Goal: Task Accomplishment & Management: Complete application form

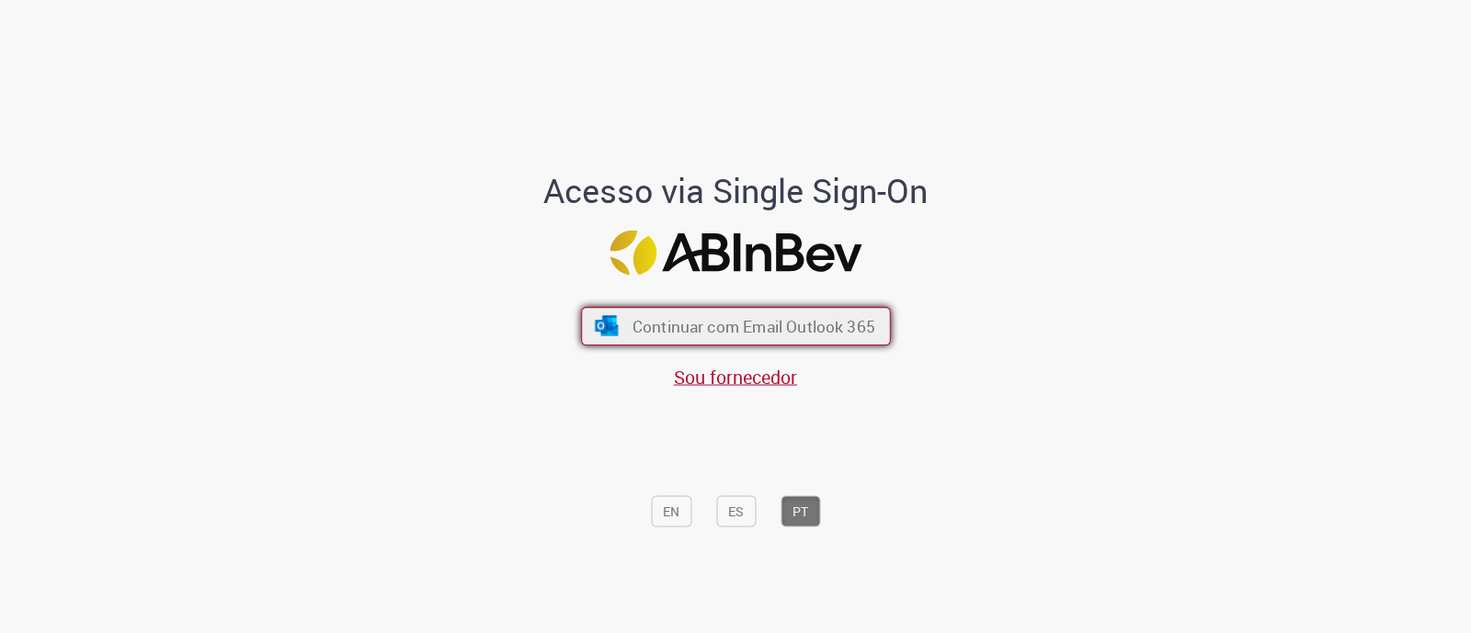
click at [749, 322] on span "Continuar com Email Outlook 365" at bounding box center [753, 326] width 243 height 21
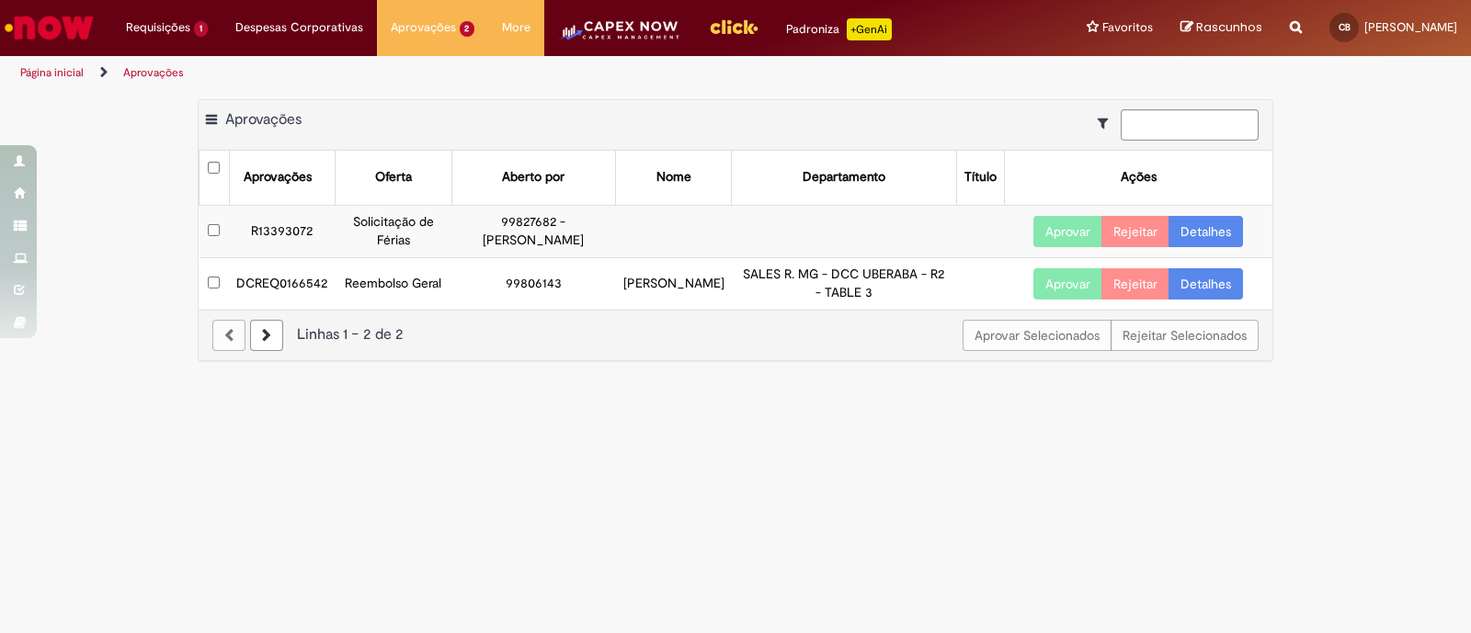
click at [1181, 282] on link "Detalhes" at bounding box center [1206, 283] width 74 height 31
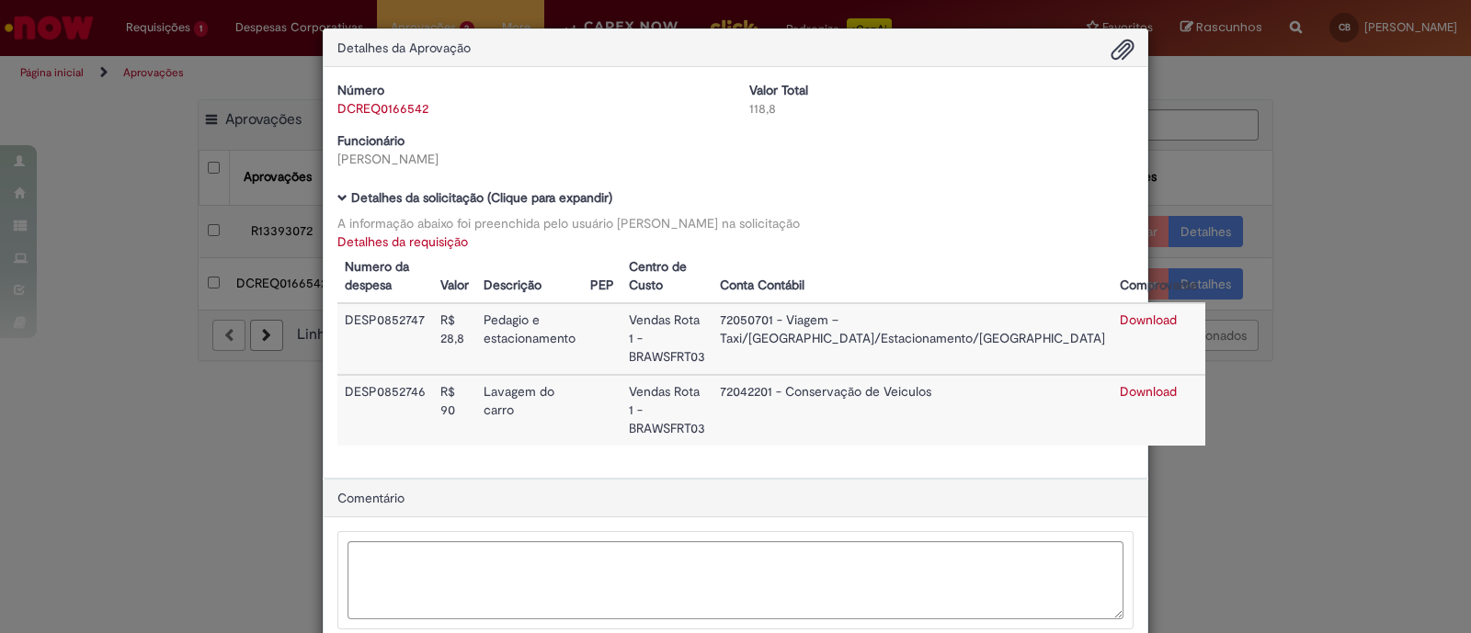
click at [1120, 319] on link "Download" at bounding box center [1148, 320] width 57 height 17
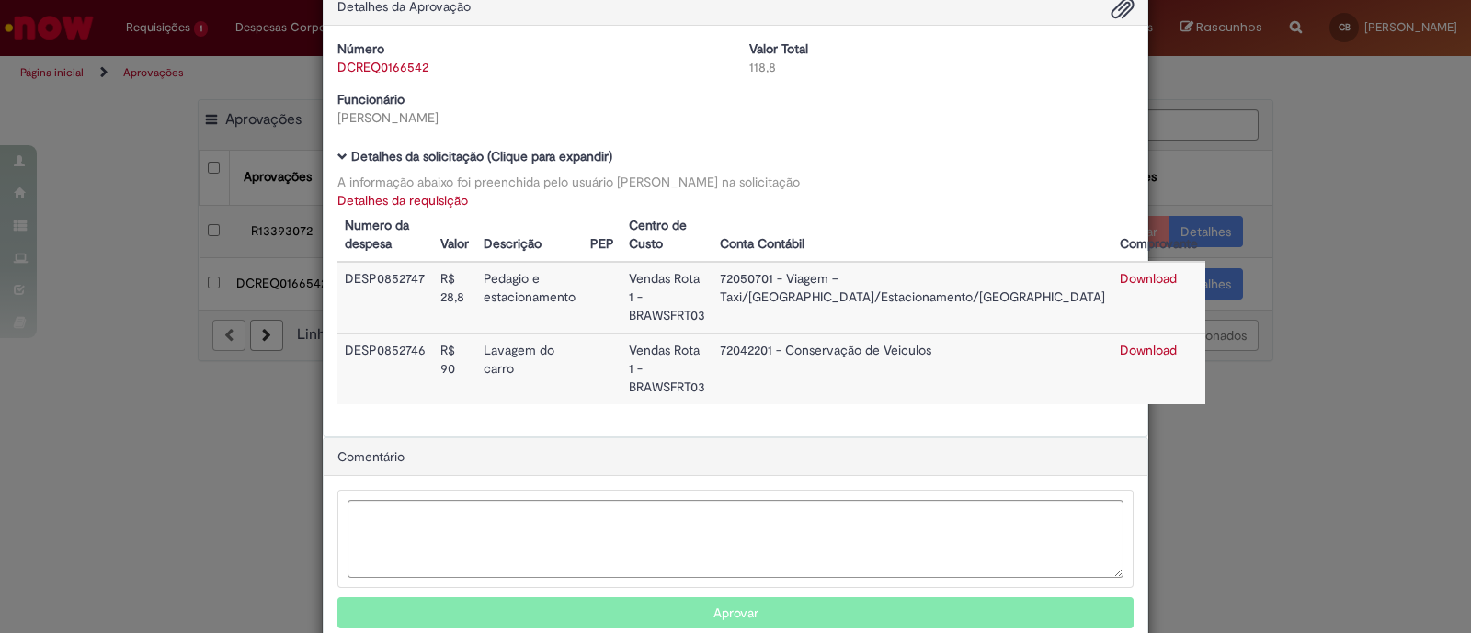
scroll to position [76, 0]
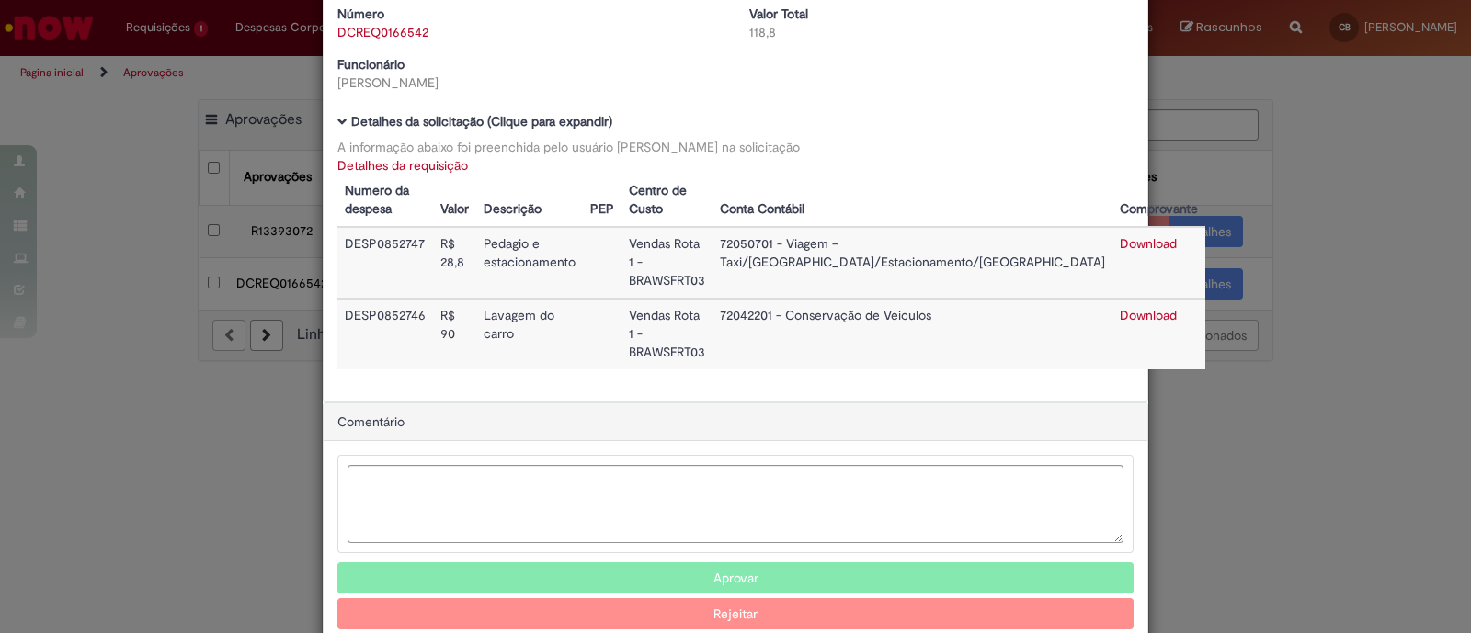
click at [749, 563] on button "Aprovar" at bounding box center [735, 578] width 796 height 31
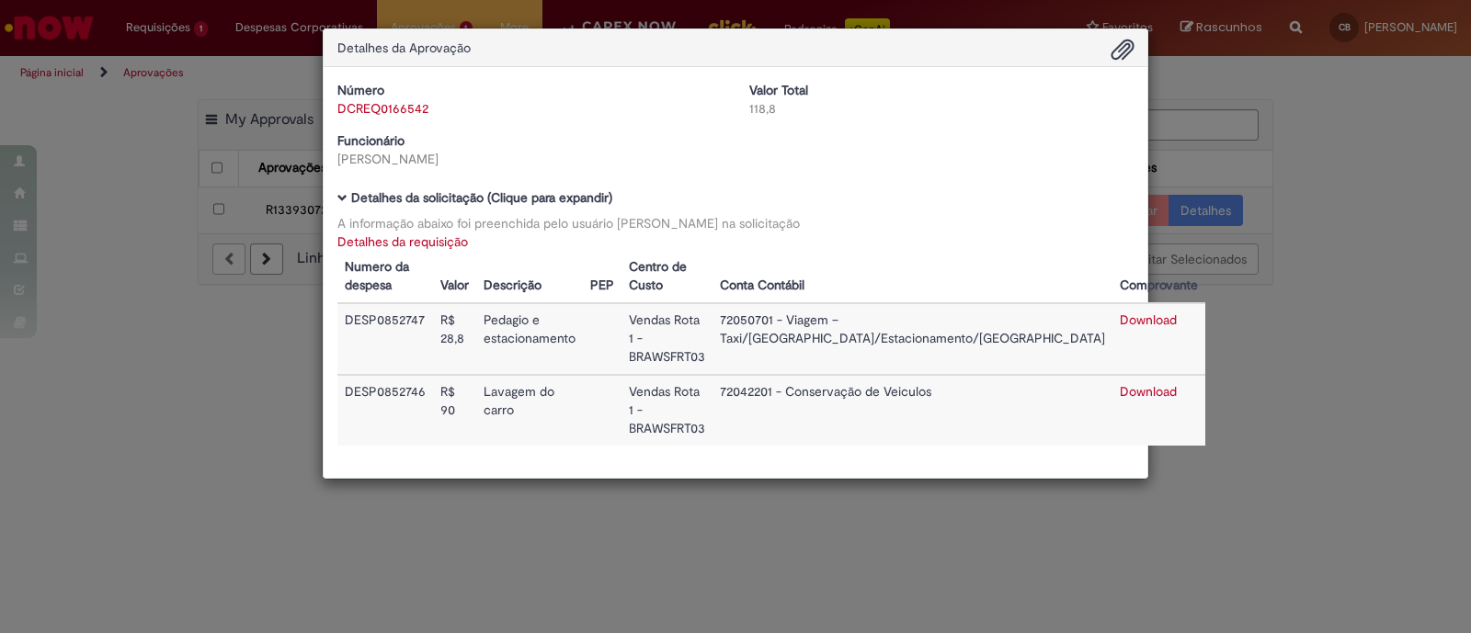
click at [1240, 418] on div "Detalhes da Aprovação Número DCREQ0166542 Valor Total 118,8 Funcionário [PERSON…" at bounding box center [735, 316] width 1471 height 633
